Goal: Task Accomplishment & Management: Complete application form

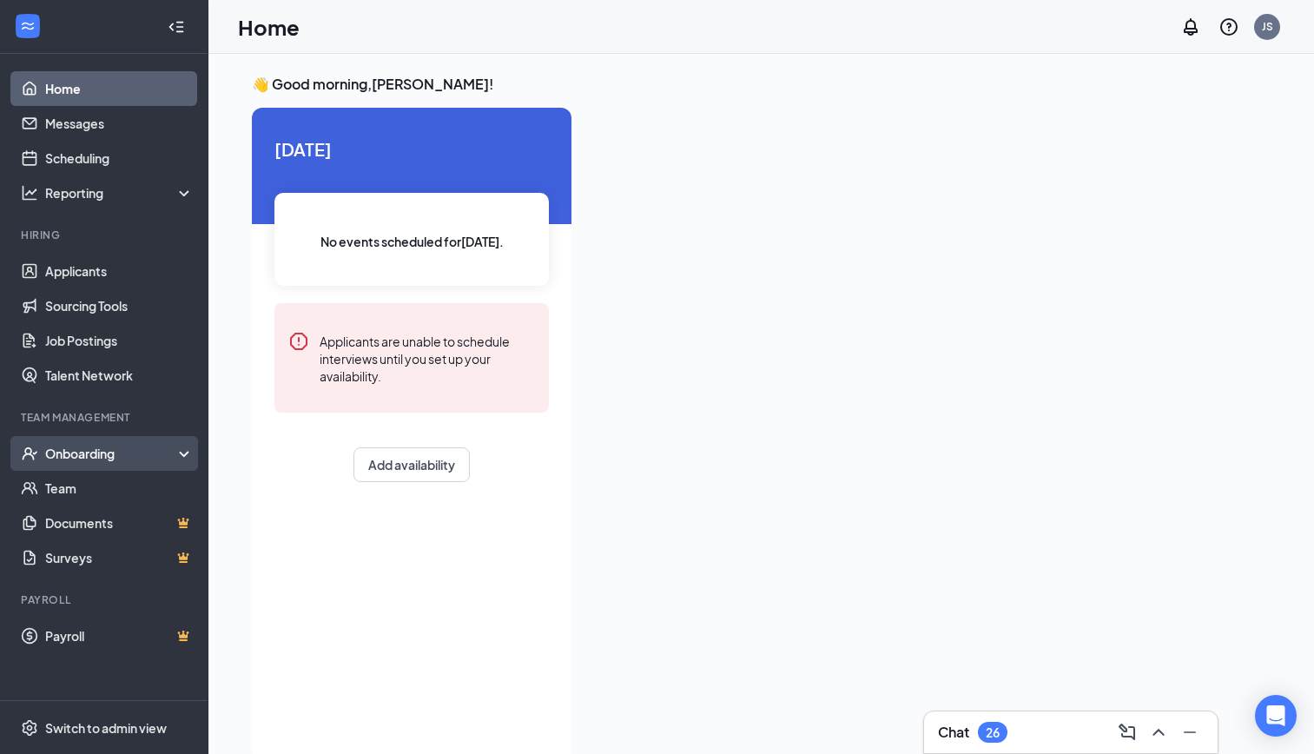
click at [88, 455] on div "Onboarding" at bounding box center [112, 453] width 134 height 17
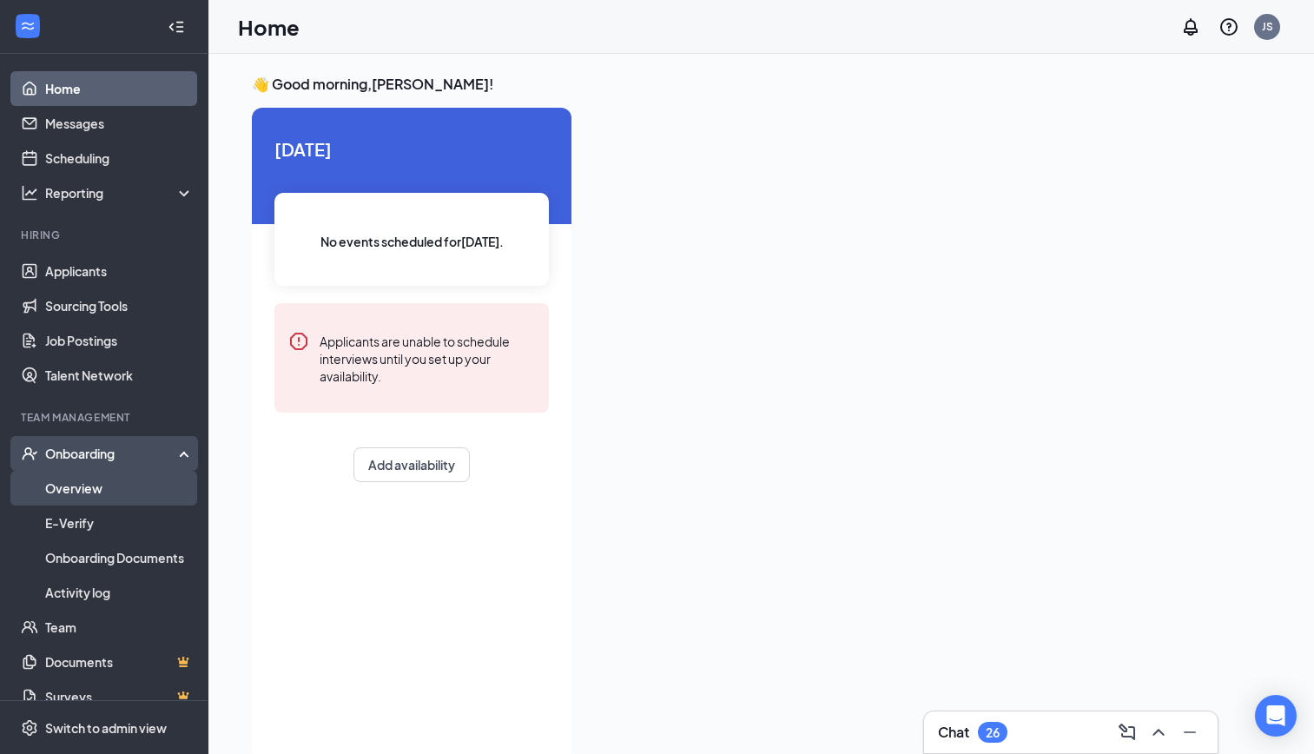
click at [81, 501] on link "Overview" at bounding box center [119, 488] width 149 height 35
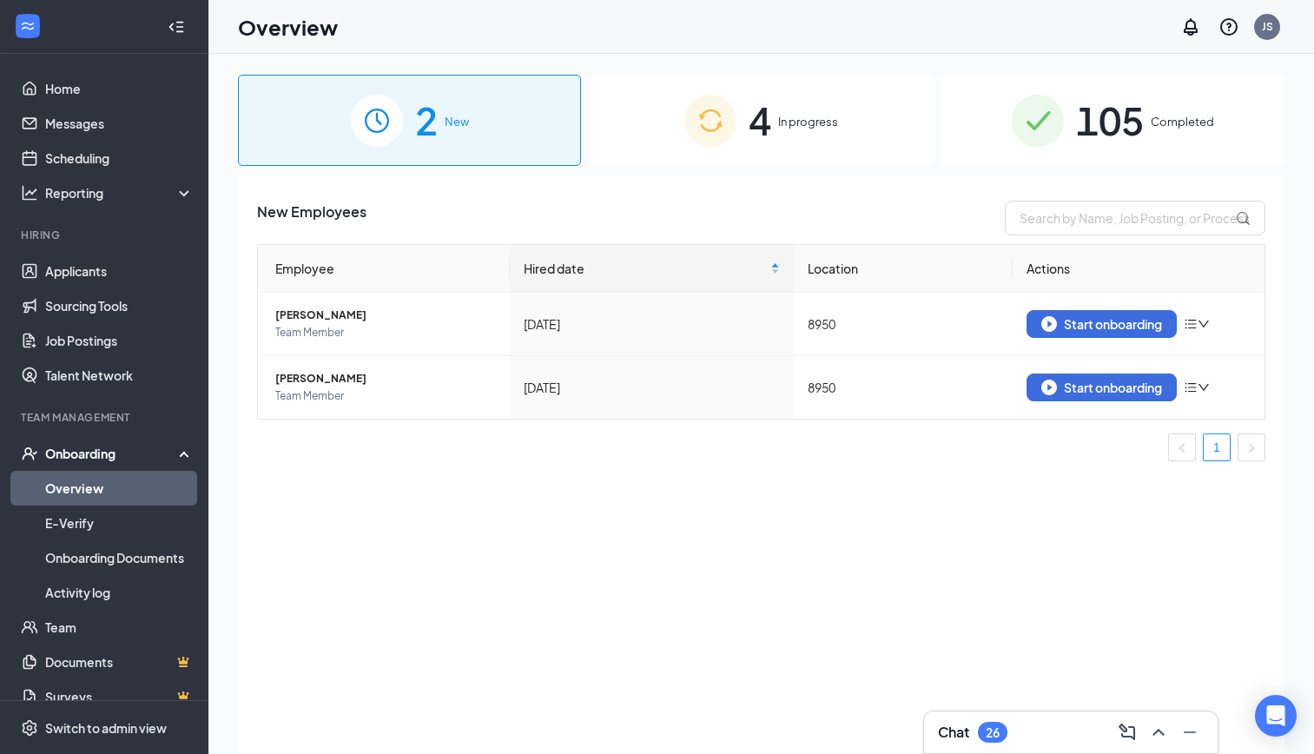
click at [781, 126] on span "In progress" at bounding box center [808, 121] width 60 height 17
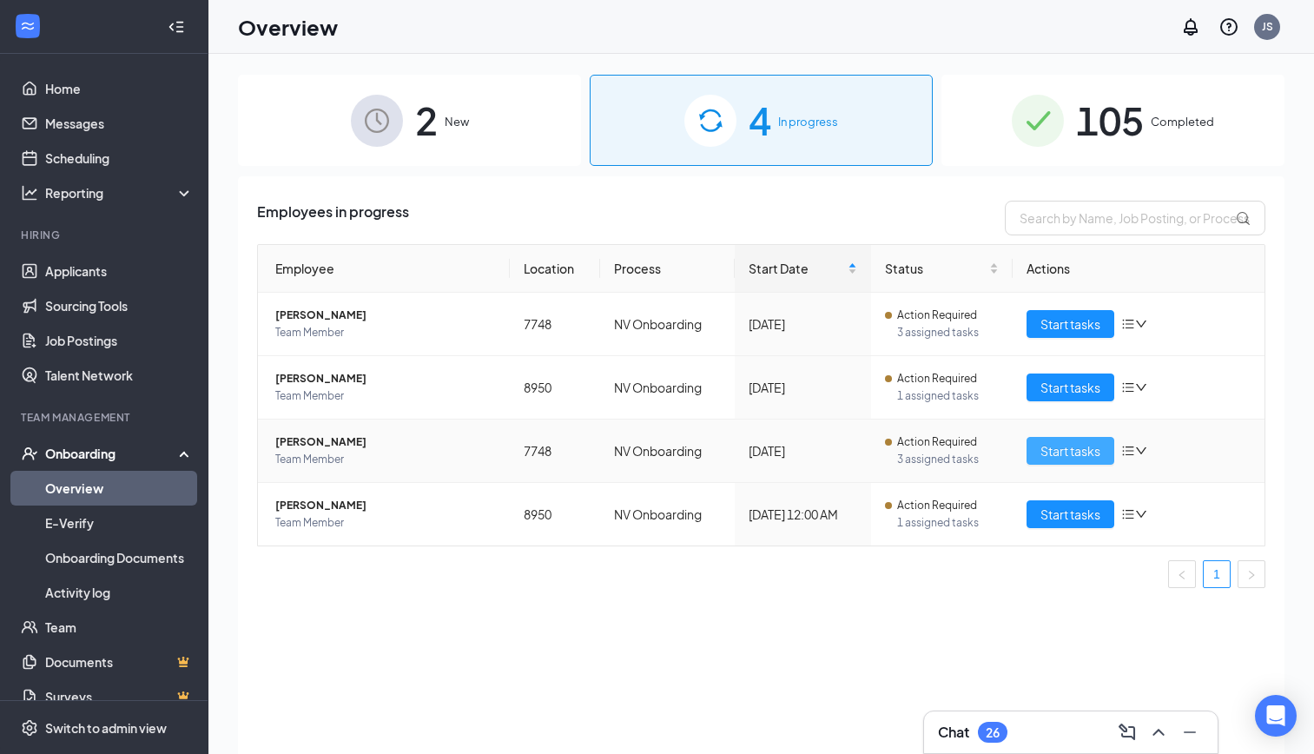
click at [1062, 442] on span "Start tasks" at bounding box center [1071, 450] width 60 height 19
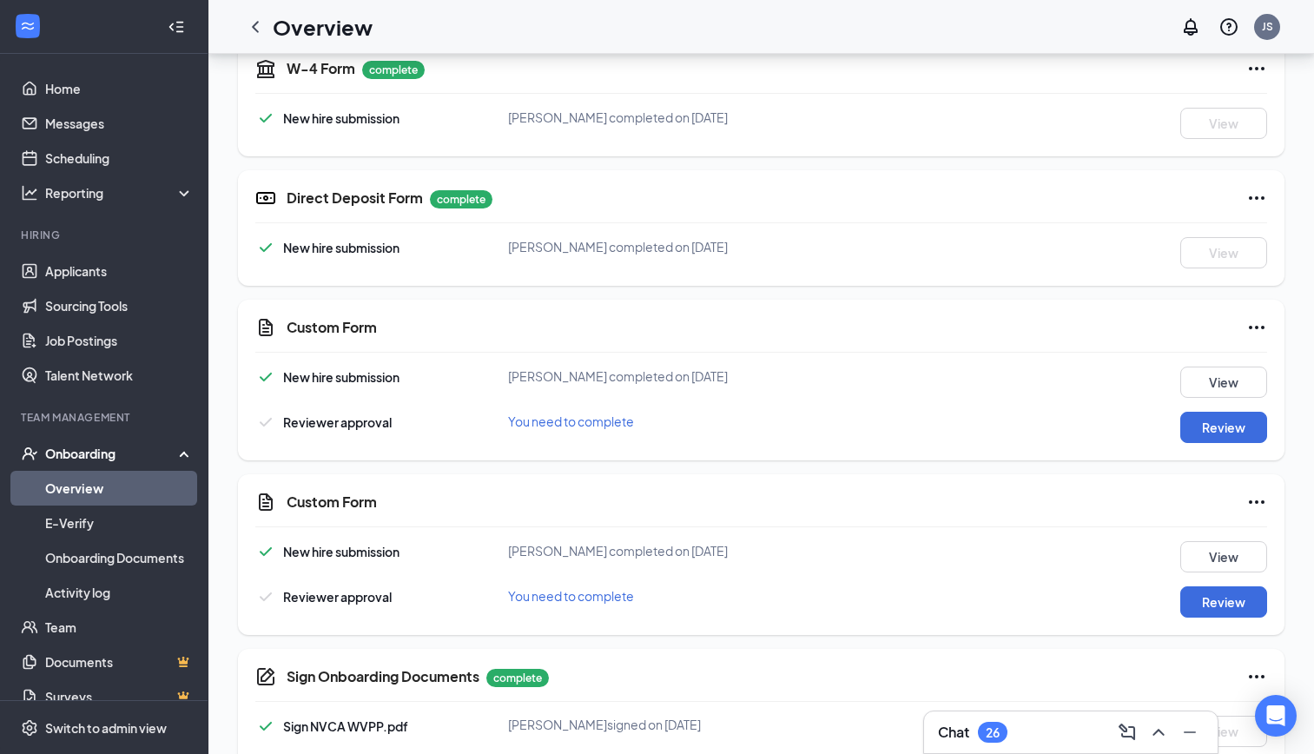
scroll to position [434, 0]
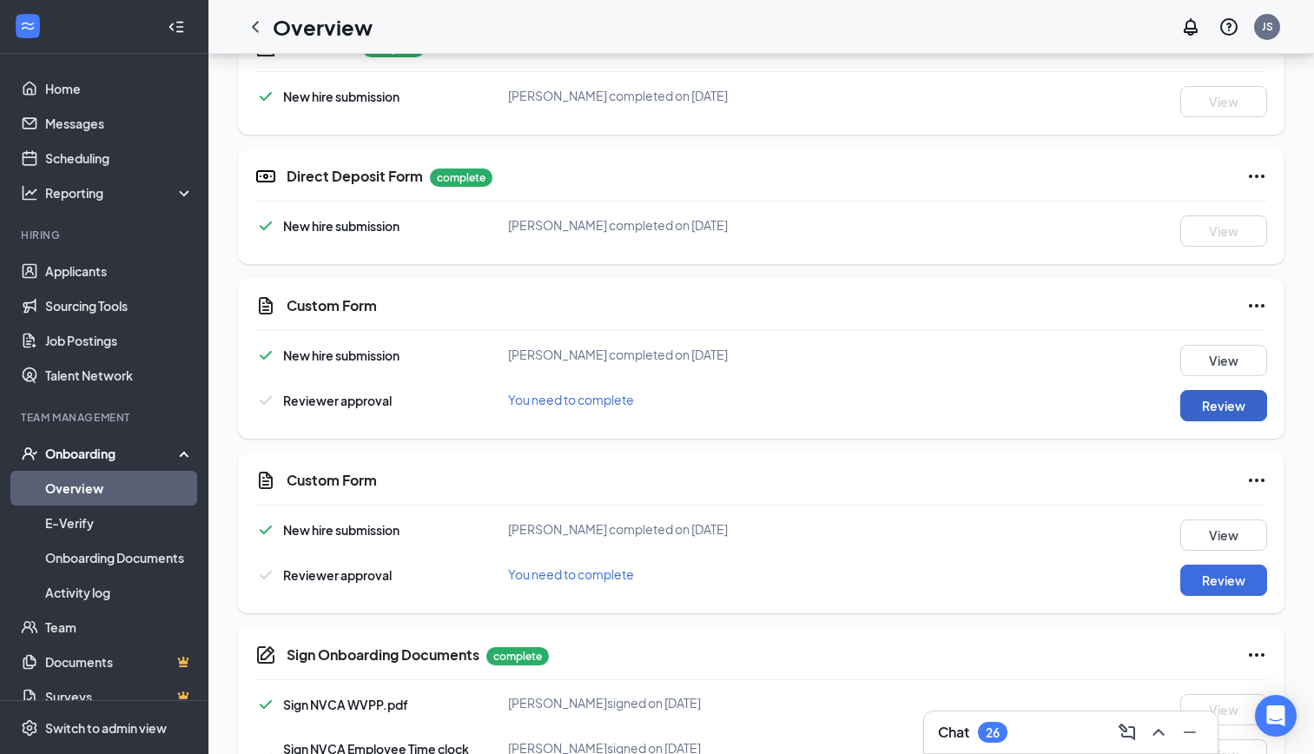
click at [1220, 406] on button "Review" at bounding box center [1223, 405] width 87 height 31
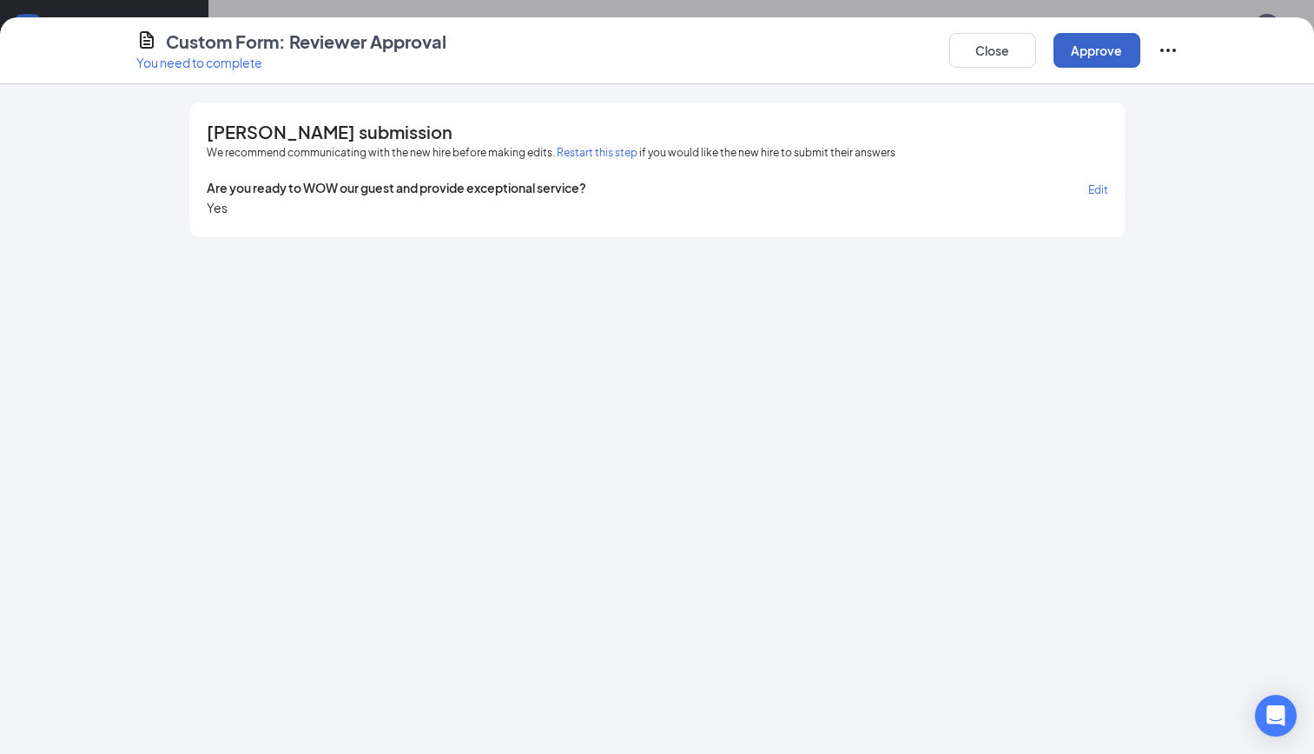
click at [1097, 54] on button "Approve" at bounding box center [1097, 50] width 87 height 35
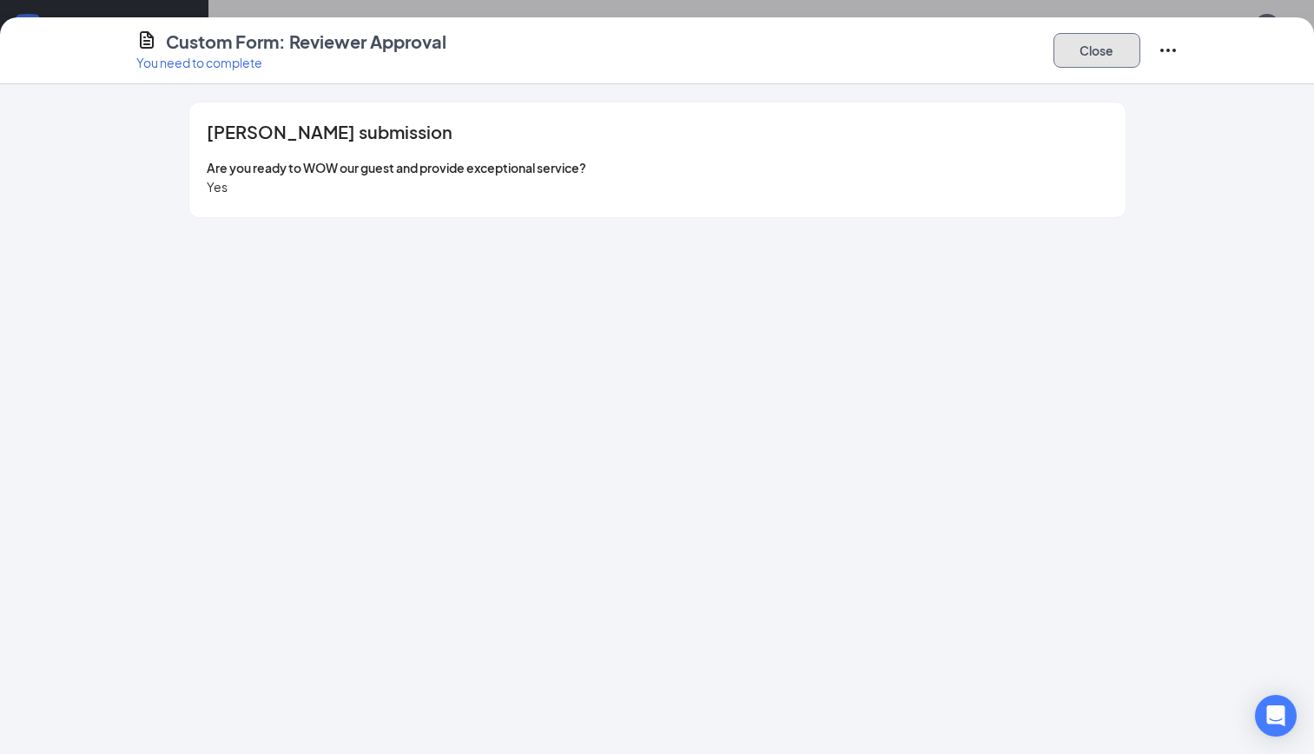
click at [1090, 49] on button "Close" at bounding box center [1097, 50] width 87 height 35
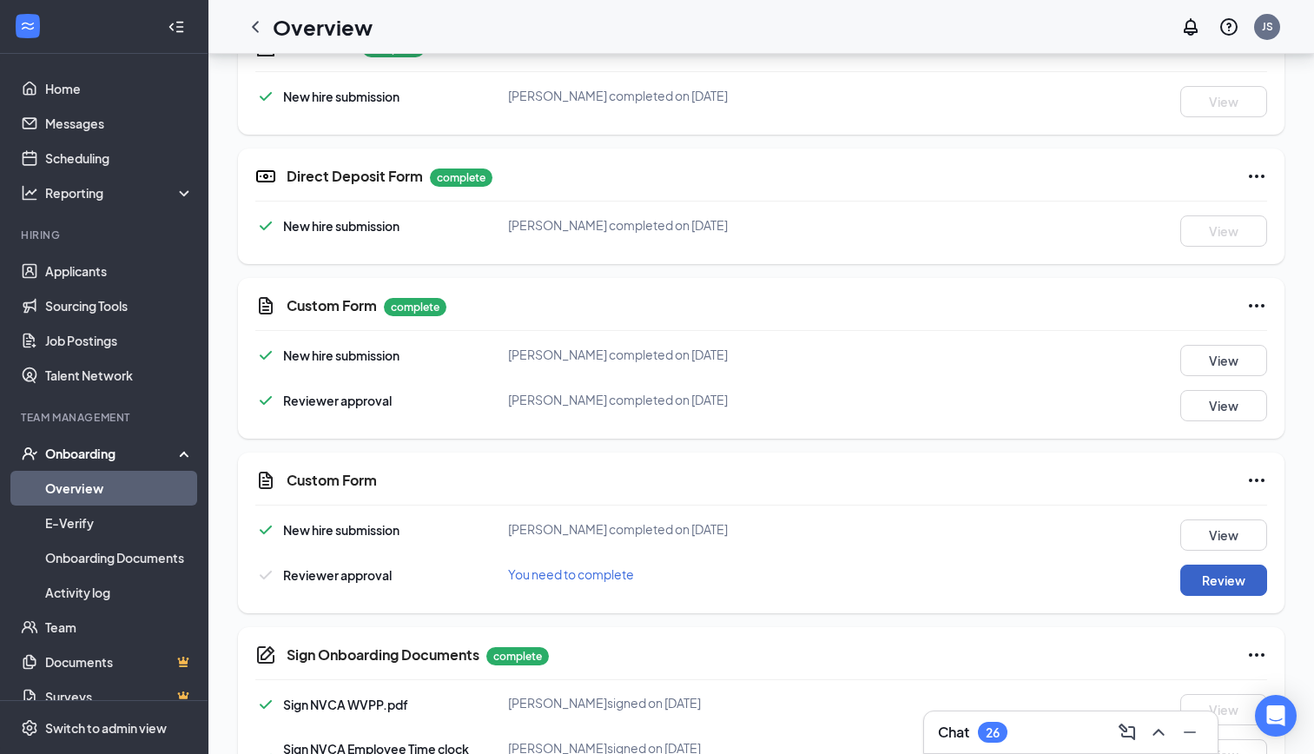
click at [1210, 585] on button "Review" at bounding box center [1223, 580] width 87 height 31
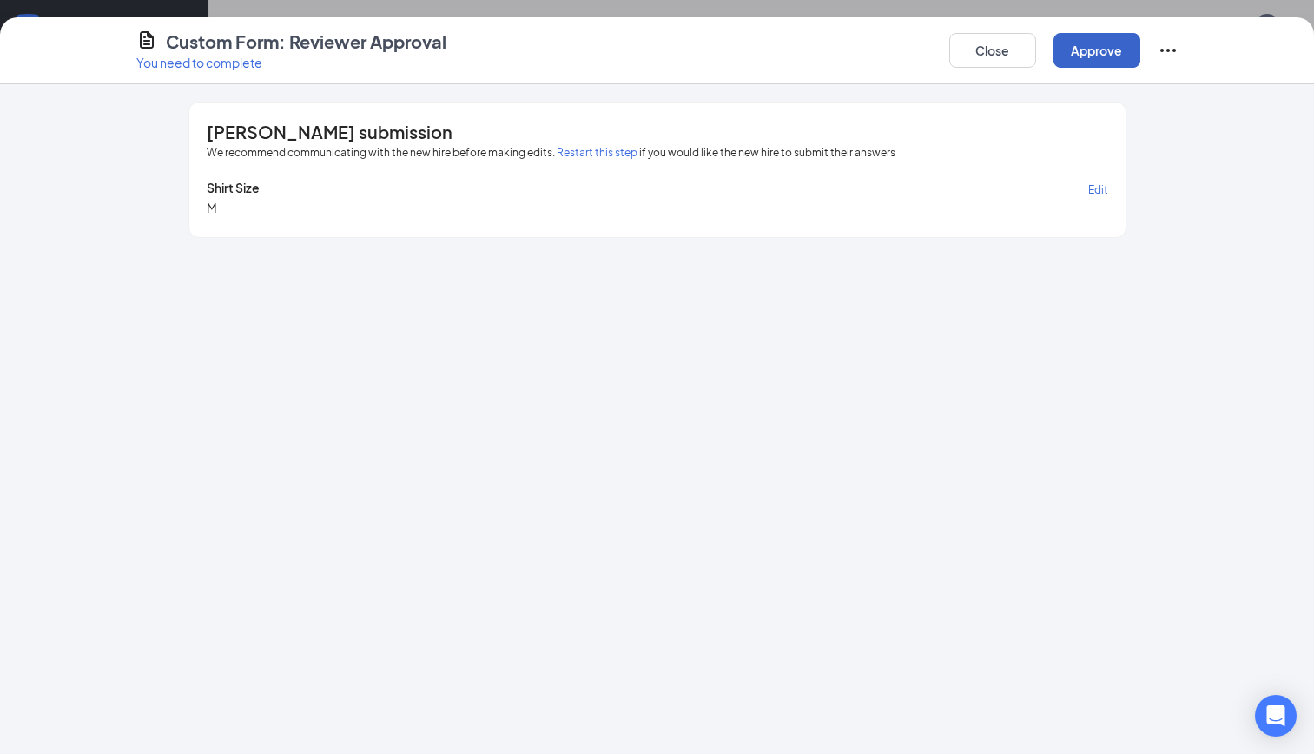
click at [1101, 42] on button "Approve" at bounding box center [1097, 50] width 87 height 35
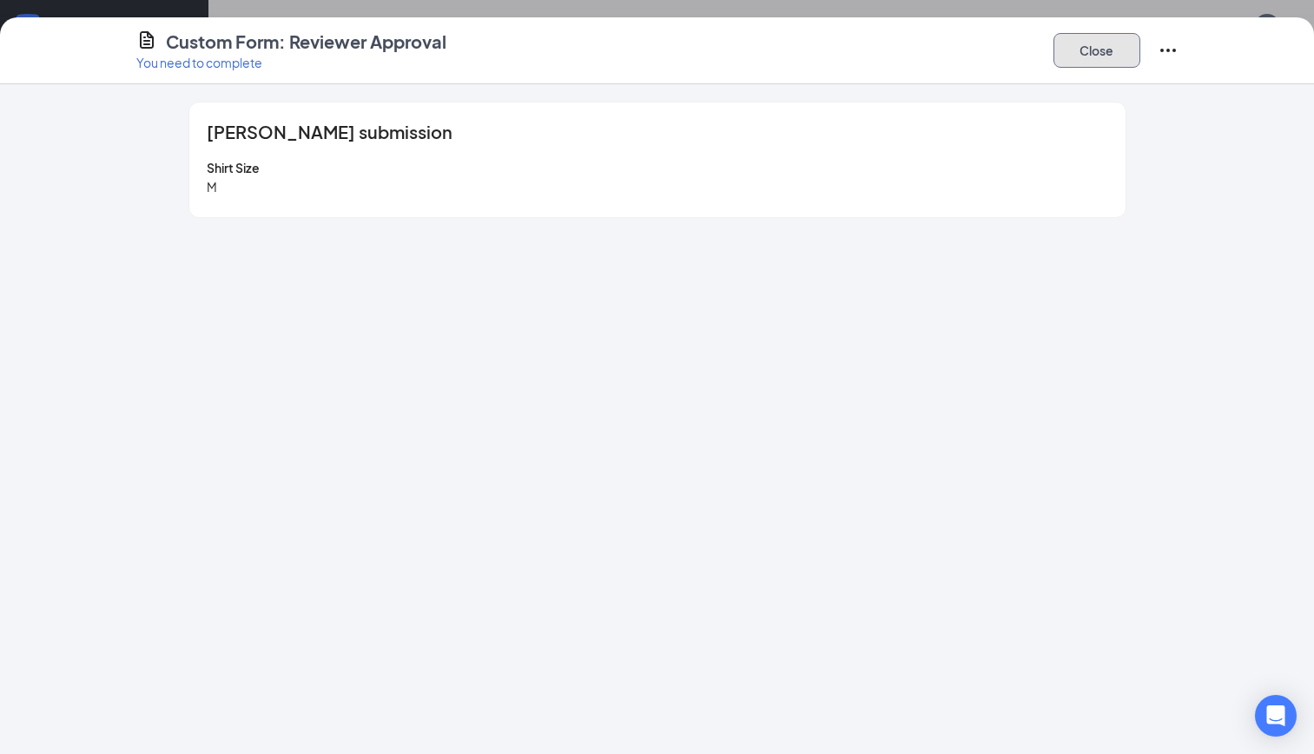
click at [1085, 52] on button "Close" at bounding box center [1097, 50] width 87 height 35
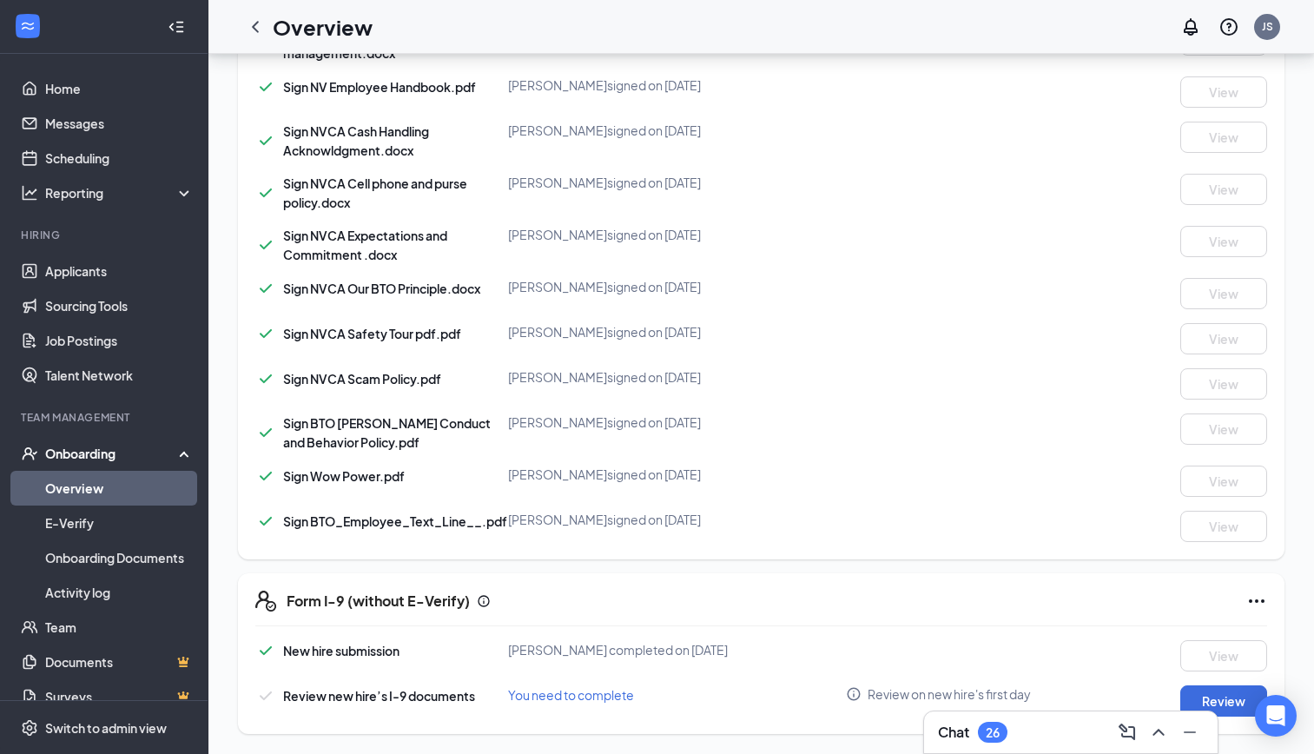
scroll to position [1150, 0]
click at [1242, 692] on button "Review" at bounding box center [1223, 699] width 87 height 31
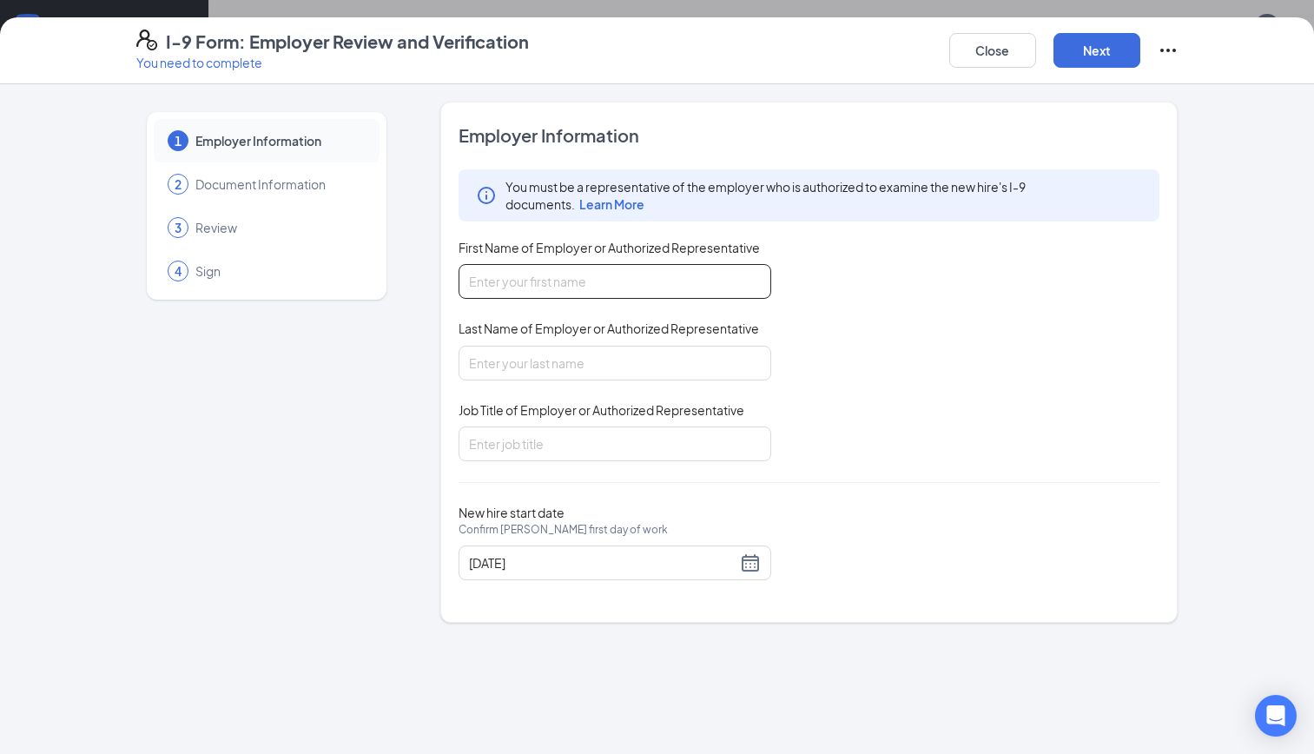
click at [551, 275] on input "First Name of Employer or Authorized Representative" at bounding box center [615, 281] width 313 height 35
type input "[PERSON_NAME]"
click at [526, 353] on input "Last Name of Employer or Authorized Representative" at bounding box center [615, 363] width 313 height 35
type input "[PERSON_NAME]"
click at [519, 442] on input "Job Title of Employer or Authorized Representative" at bounding box center [615, 443] width 313 height 35
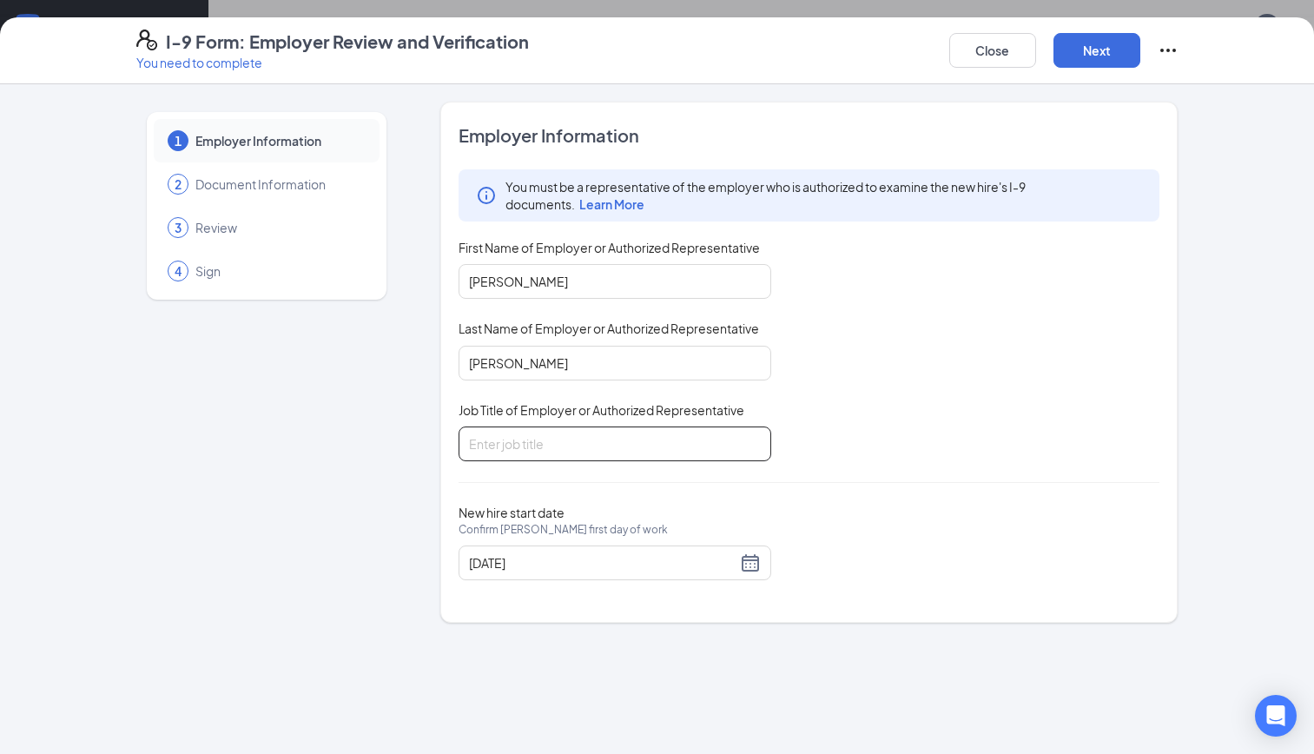
type input "District Leader"
click at [1087, 62] on button "Next" at bounding box center [1097, 50] width 87 height 35
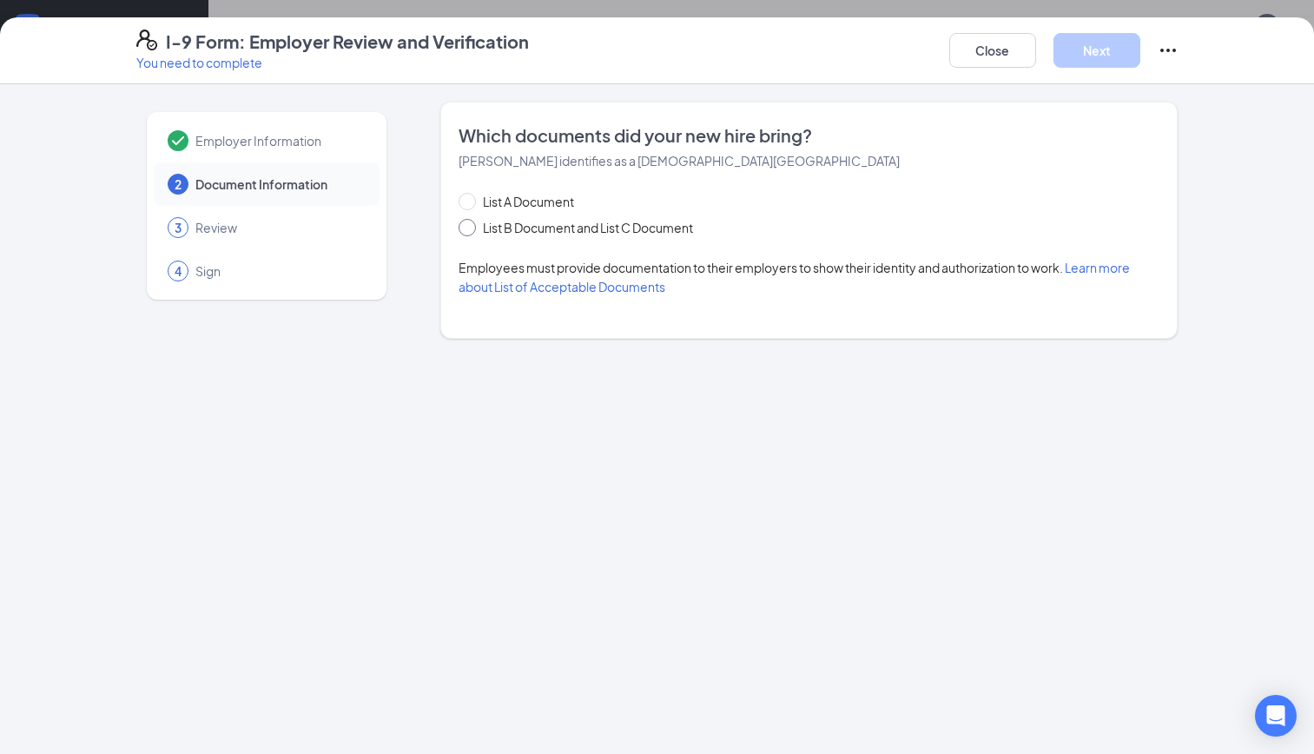
click at [467, 226] on input "List B Document and List C Document" at bounding box center [465, 225] width 12 height 12
radio input "true"
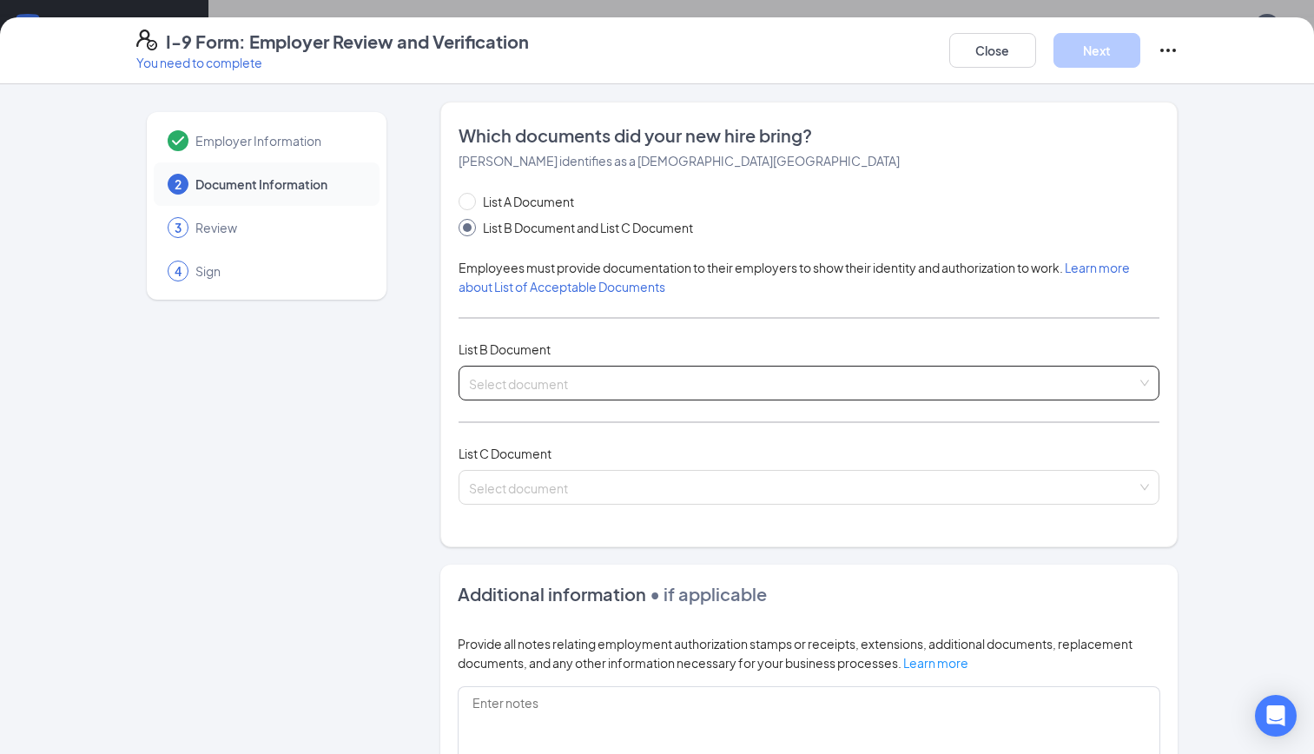
click at [501, 381] on input "search" at bounding box center [803, 380] width 669 height 26
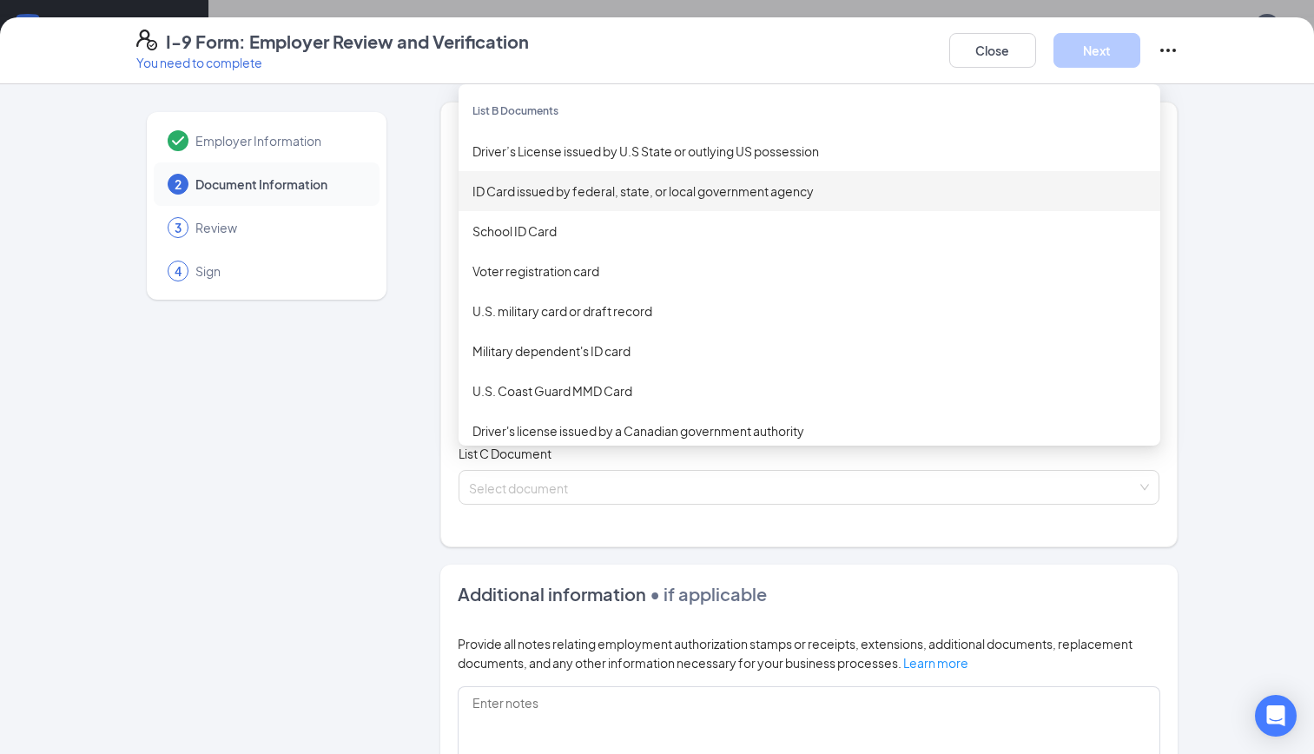
click at [504, 193] on div "ID Card issued by federal, state, or local government agency" at bounding box center [809, 191] width 674 height 19
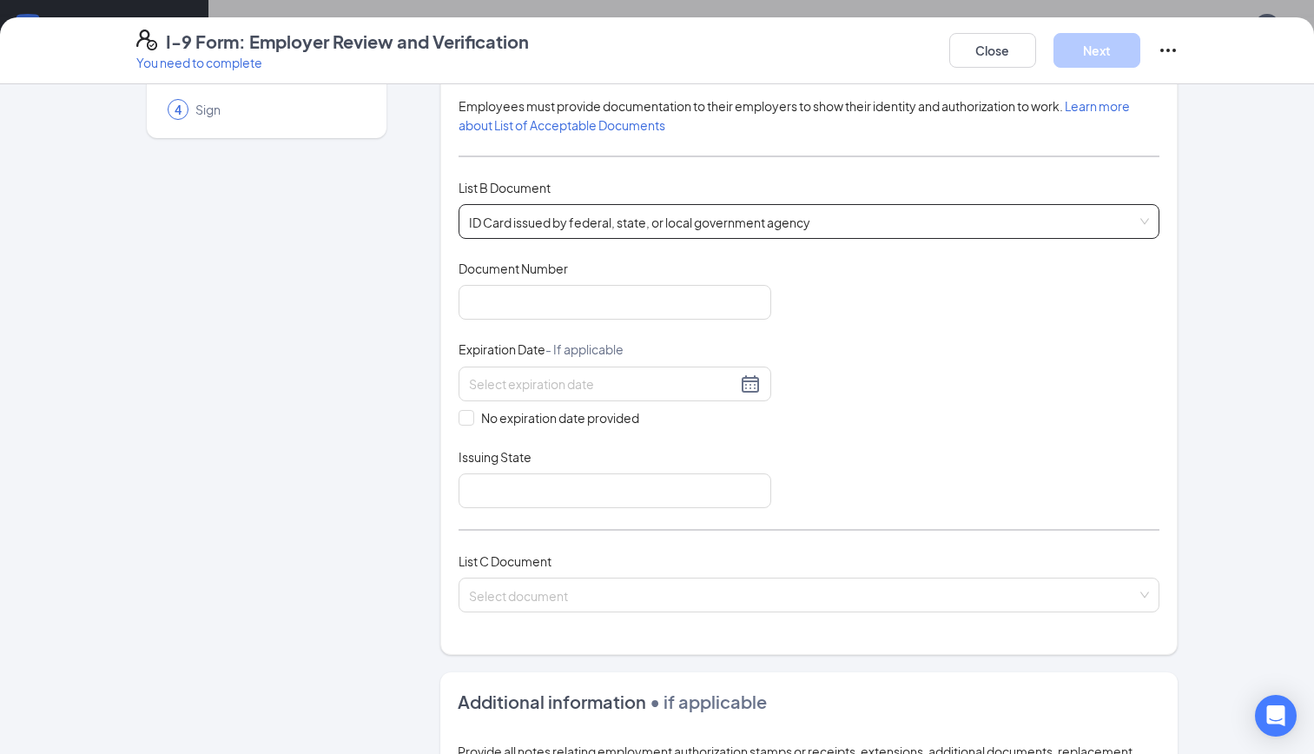
scroll to position [174, 0]
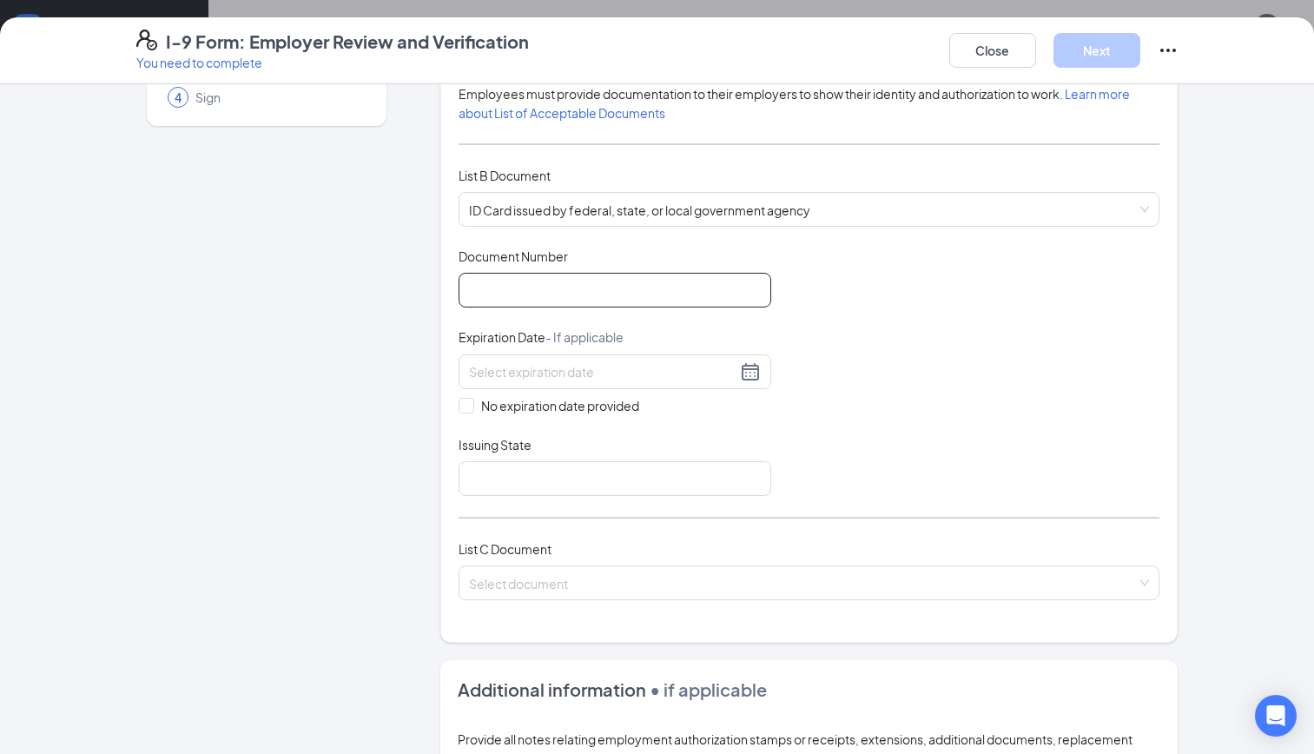
click at [505, 276] on input "Document Number" at bounding box center [615, 290] width 313 height 35
type input "1707843848"
